Goal: Task Accomplishment & Management: Use online tool/utility

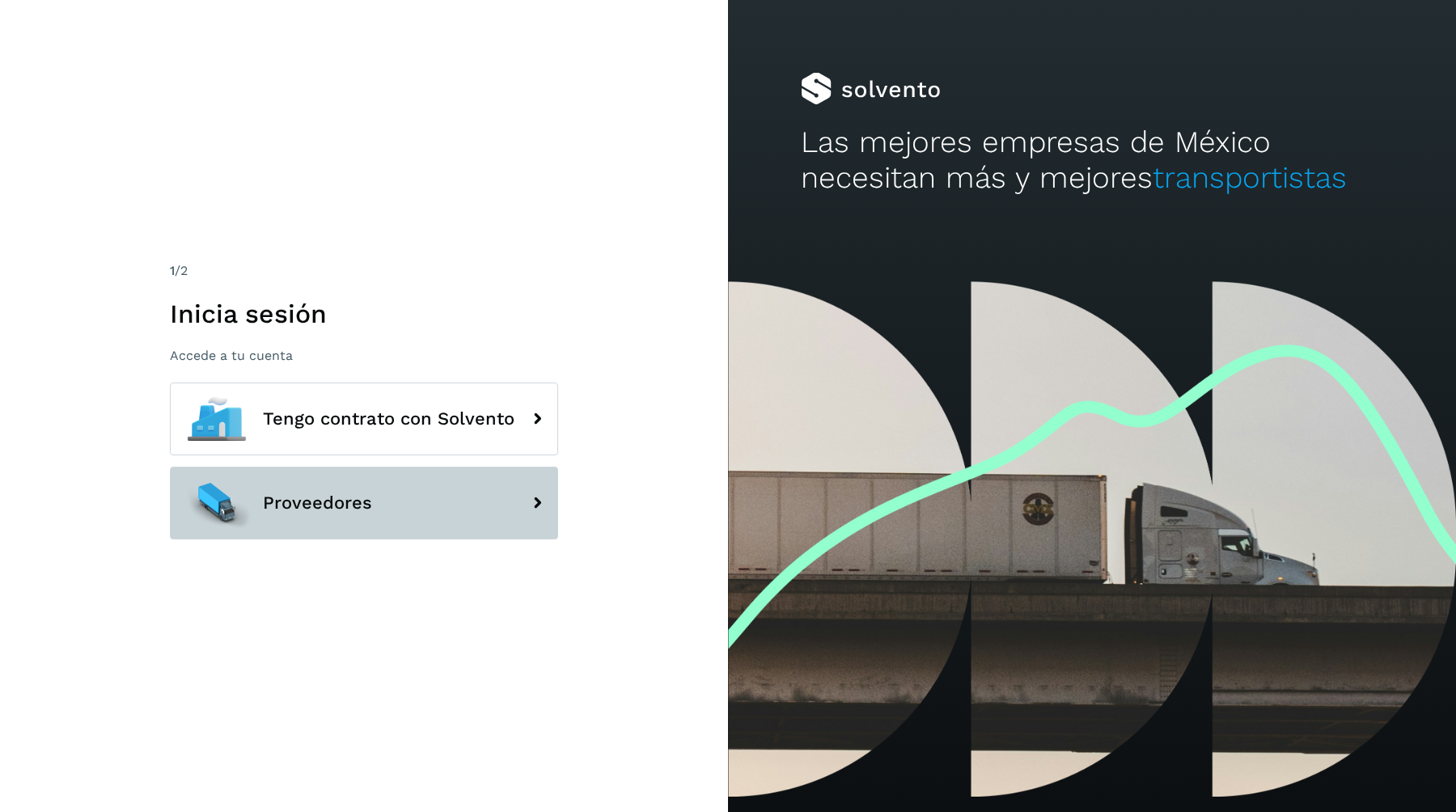
click at [331, 532] on button "Proveedores" at bounding box center [363, 503] width 388 height 73
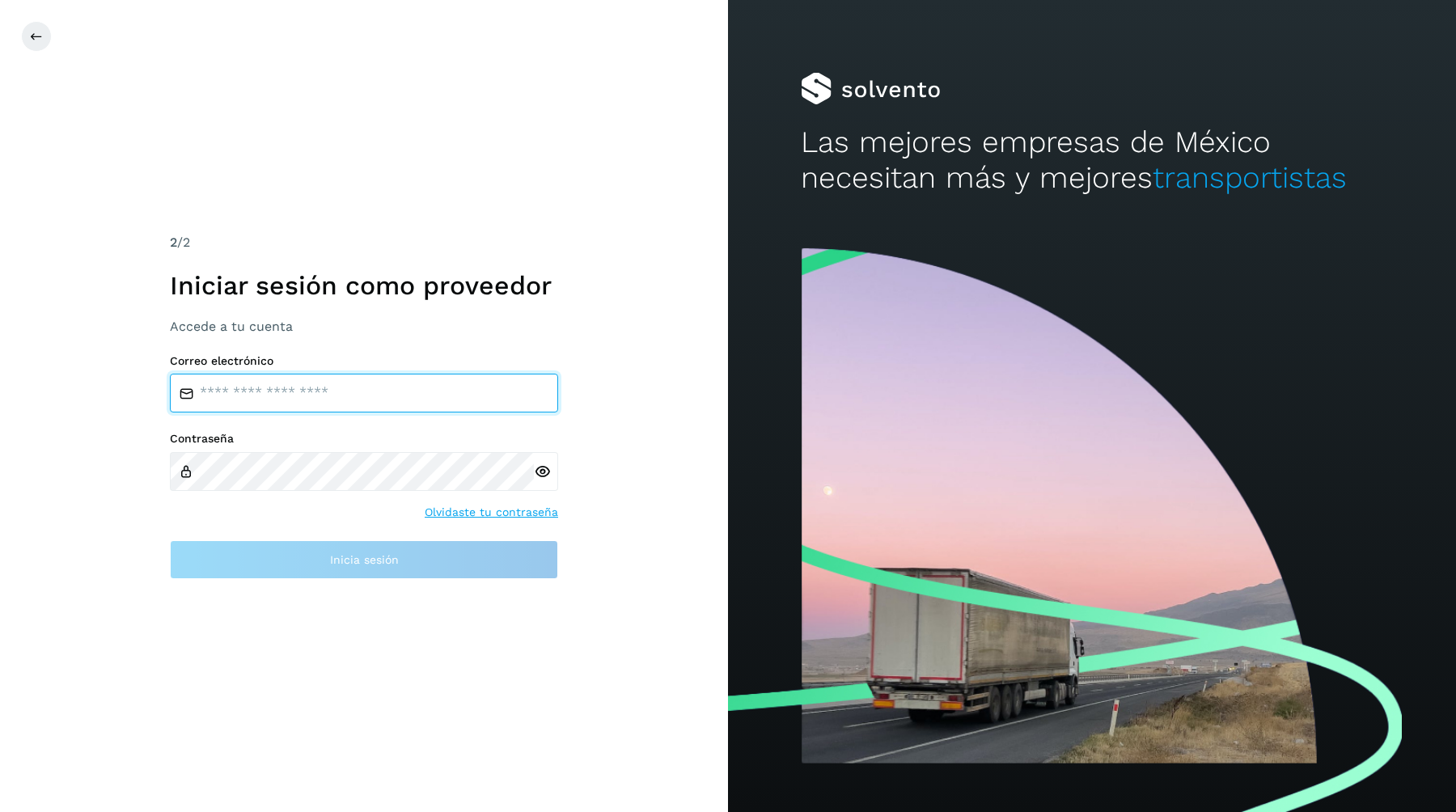
click at [317, 382] on input "email" at bounding box center [363, 393] width 388 height 39
type input "**********"
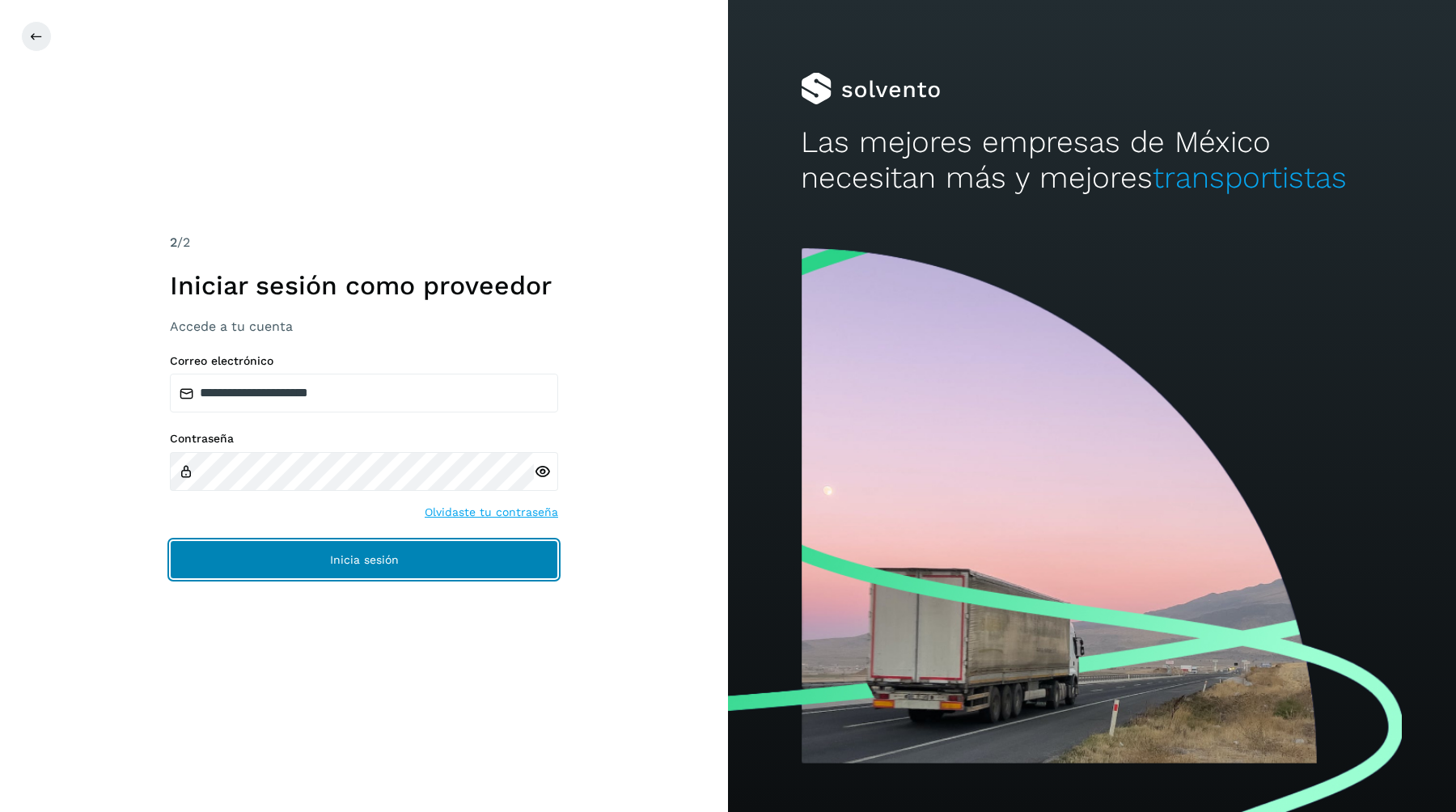
click at [428, 558] on button "Inicia sesión" at bounding box center [363, 560] width 388 height 39
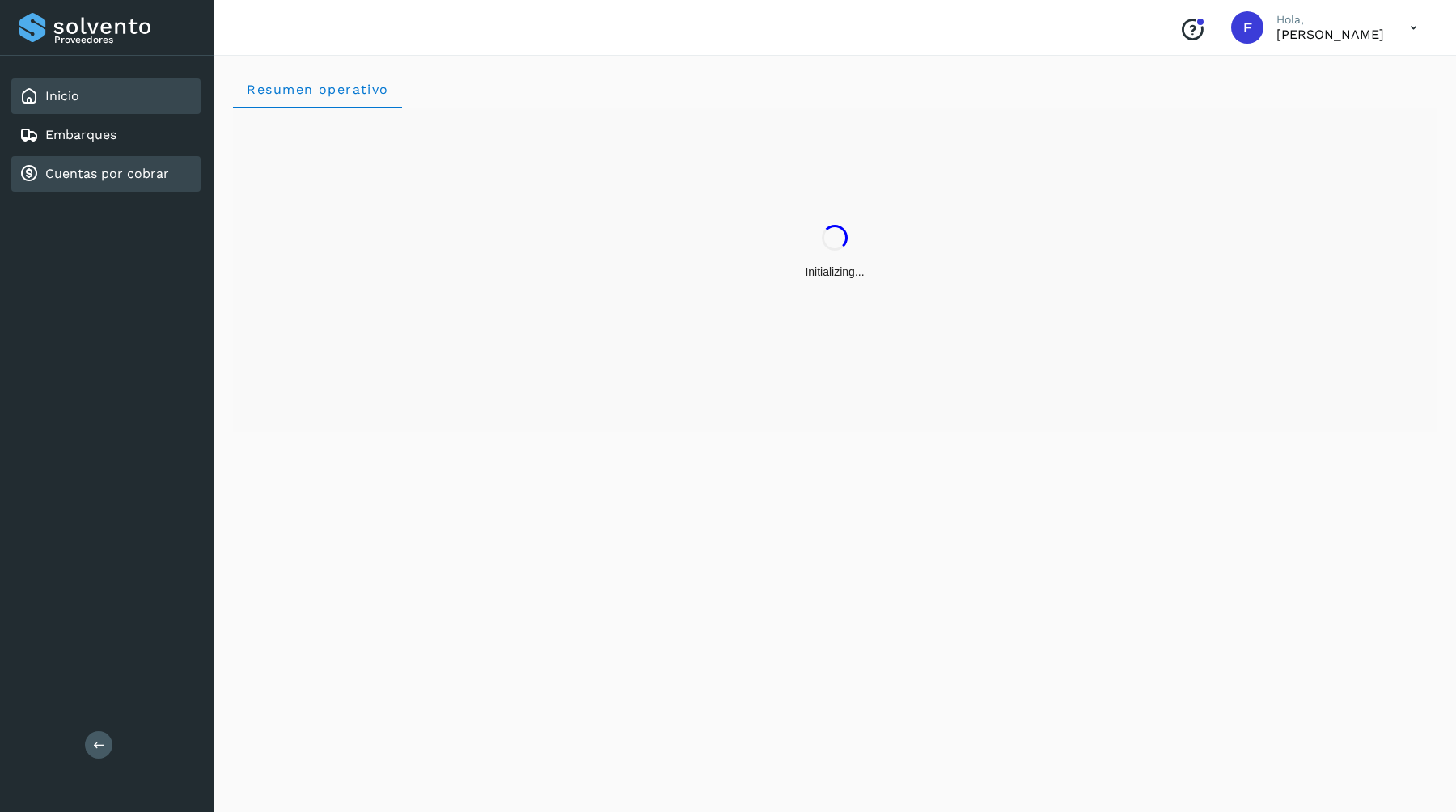
click at [106, 176] on link "Cuentas por cobrar" at bounding box center [108, 174] width 124 height 15
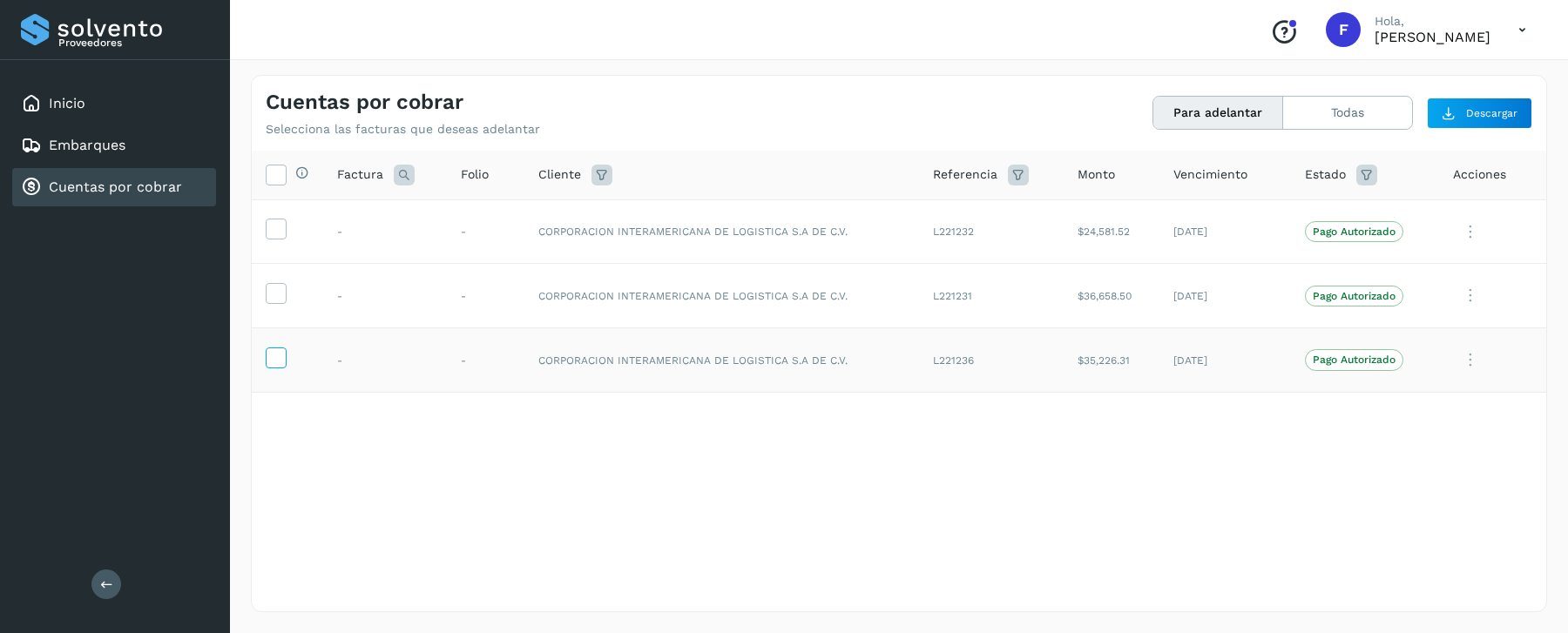
click at [281, 356] on icon at bounding box center [276, 357] width 19 height 19
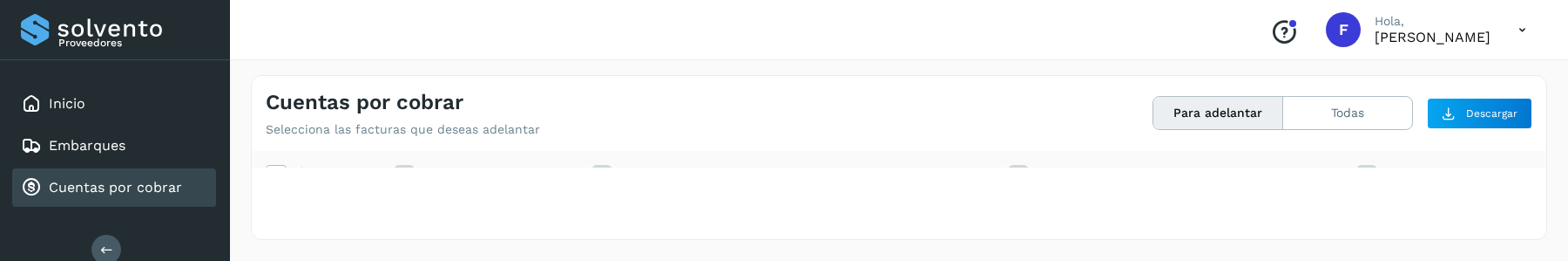
click at [867, 108] on div "Cuentas por cobrar Selecciona las facturas que deseas adelantar" at bounding box center [582, 113] width 633 height 47
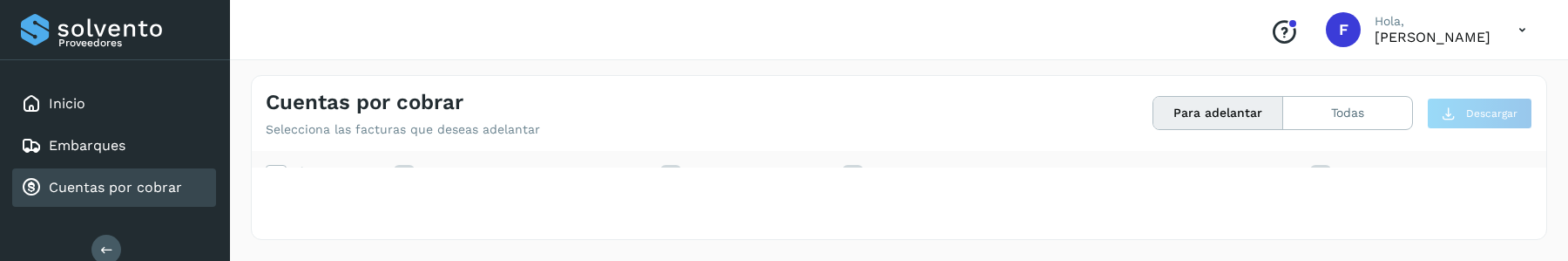
click at [386, 112] on h4 "Cuentas por cobrar" at bounding box center [364, 102] width 198 height 25
